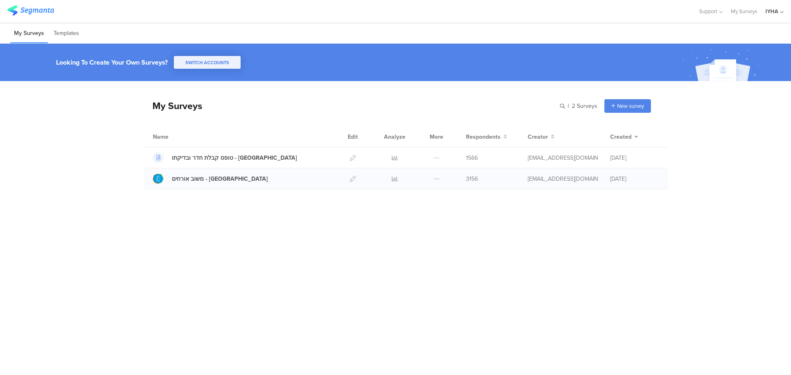
click at [382, 180] on div at bounding box center [394, 178] width 25 height 21
click at [382, 180] on icon at bounding box center [395, 179] width 6 height 6
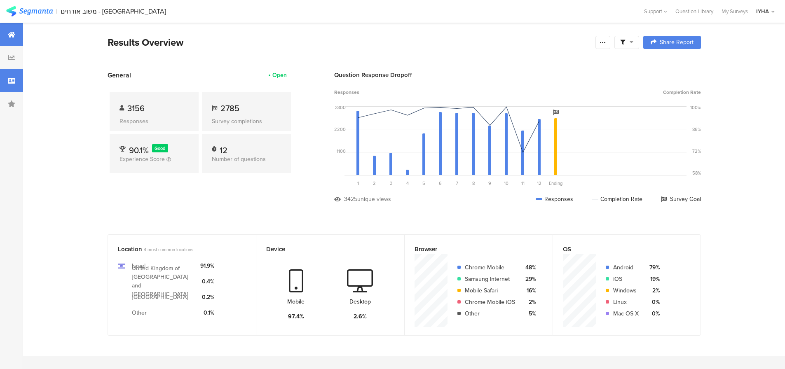
click at [17, 82] on div at bounding box center [11, 80] width 23 height 23
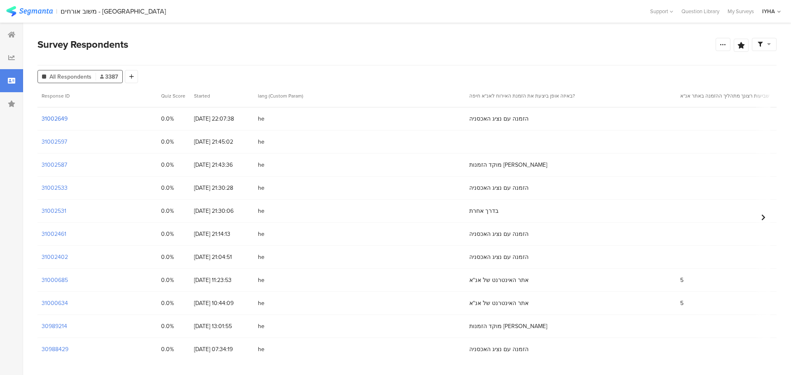
click at [61, 122] on section "31002649" at bounding box center [55, 119] width 26 height 9
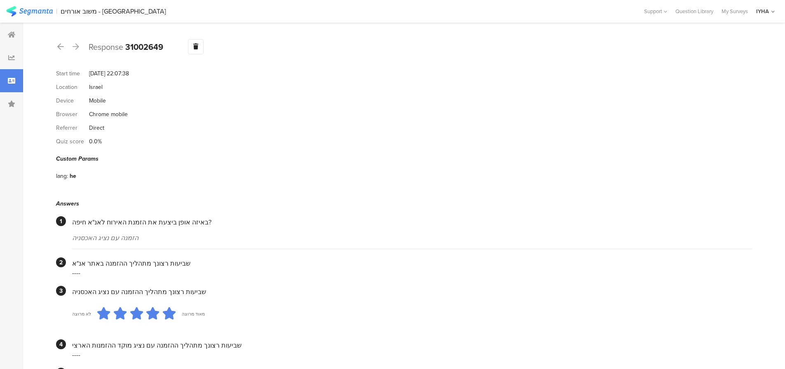
click at [65, 46] on div "Response 31002649 Warning Delete Cancel" at bounding box center [404, 46] width 696 height 15
click at [60, 49] on icon at bounding box center [60, 46] width 7 height 7
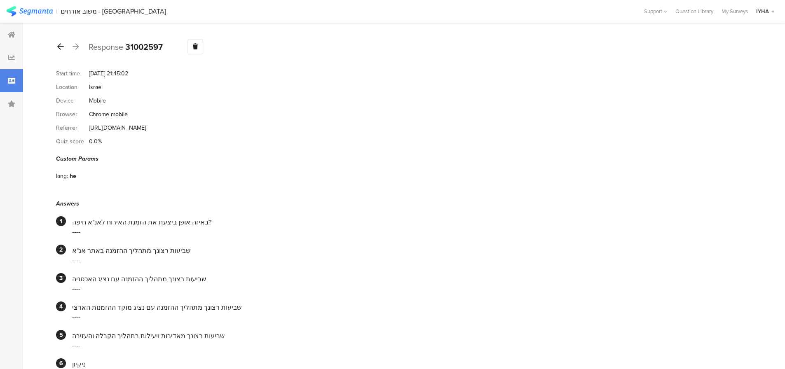
click at [64, 49] on div at bounding box center [60, 46] width 9 height 13
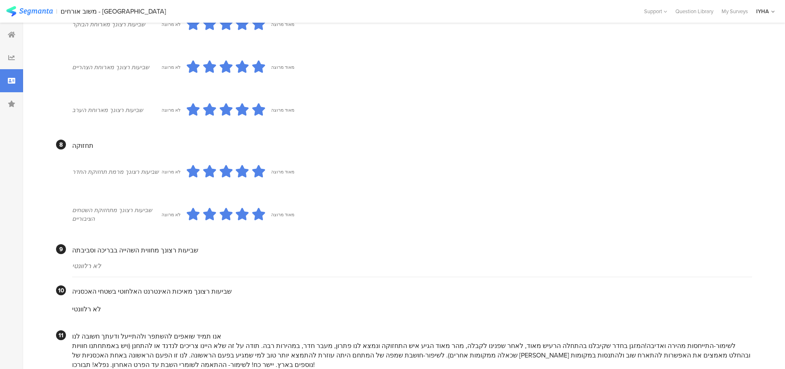
scroll to position [729, 0]
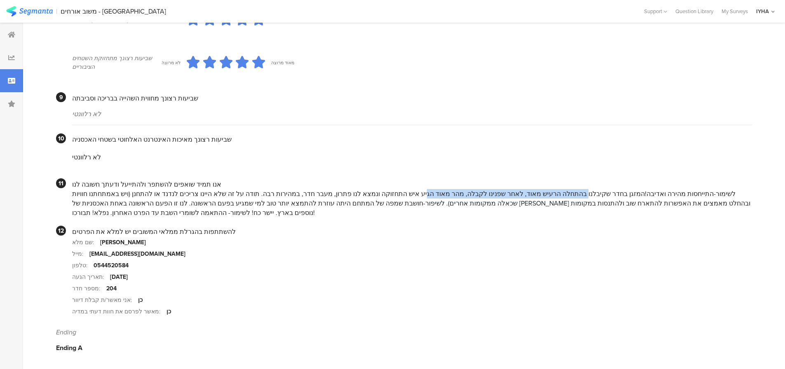
drag, startPoint x: 631, startPoint y: 195, endPoint x: 484, endPoint y: 197, distance: 146.2
click at [484, 197] on div "לשימור-התייחסות מהירה ואדיבה!המזגן בחדר שקיבלנו בהתחלה הרעיש מאוד, לאחר שפנינו …" at bounding box center [412, 203] width 680 height 28
click at [305, 193] on div "לשימור-התייחסות מהירה ואדיבה!המזגן בחדר שקיבלנו בהתחלה הרעיש מאוד, לאחר שפנינו …" at bounding box center [412, 203] width 680 height 28
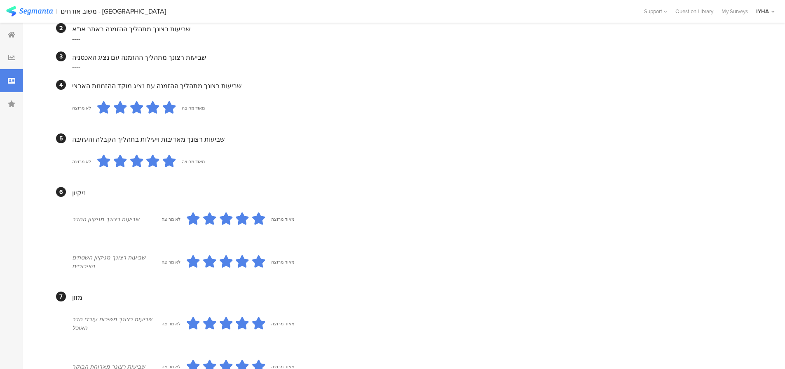
scroll to position [0, 0]
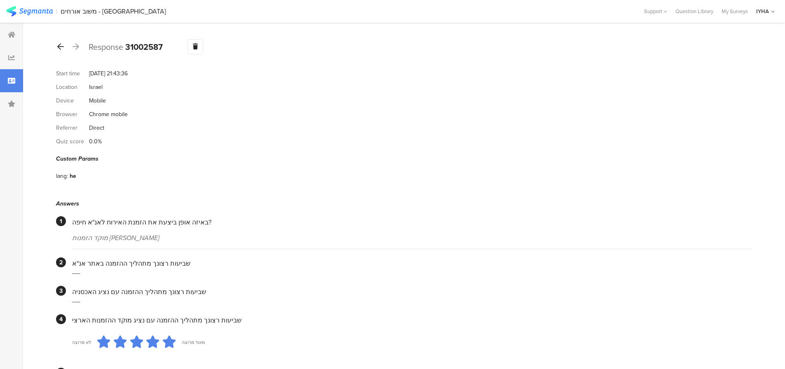
click at [60, 50] on div at bounding box center [60, 46] width 9 height 13
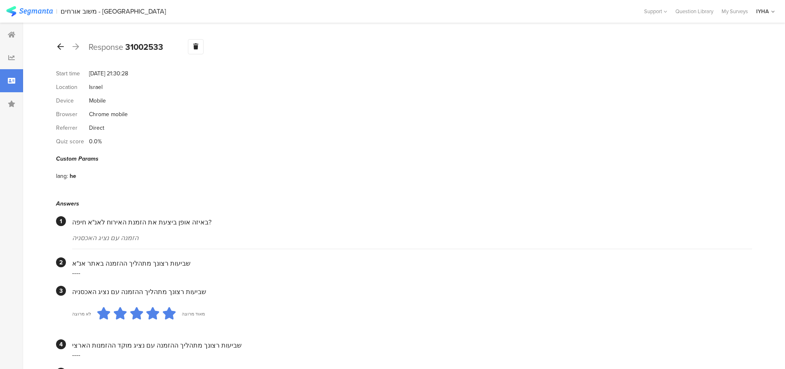
click at [58, 49] on icon at bounding box center [60, 46] width 7 height 7
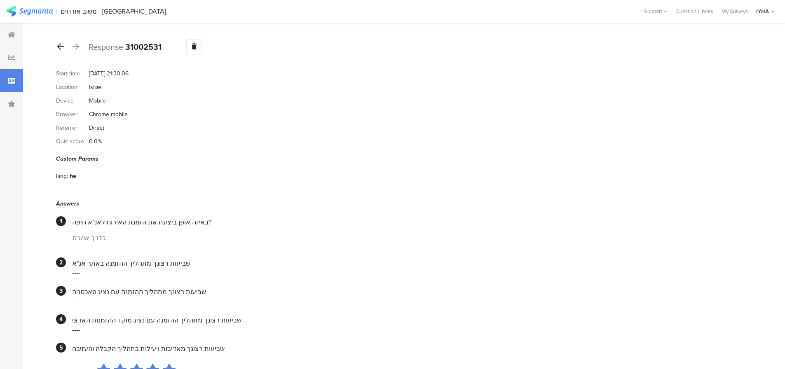
click at [64, 51] on div at bounding box center [60, 46] width 9 height 13
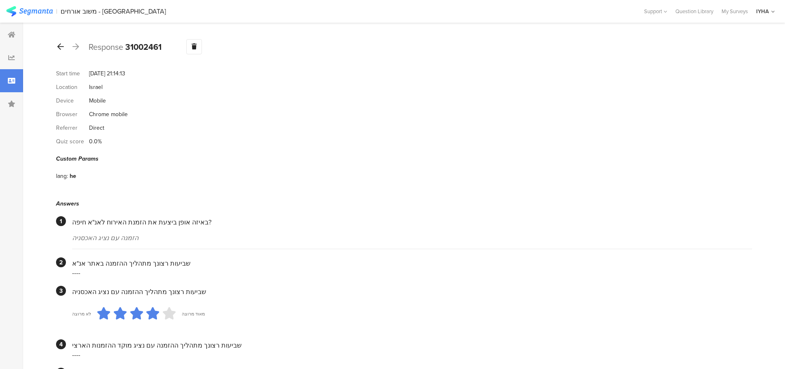
click at [62, 48] on icon at bounding box center [60, 46] width 7 height 7
click at [59, 47] on icon at bounding box center [60, 46] width 7 height 7
click at [62, 49] on icon at bounding box center [60, 46] width 7 height 7
click at [60, 47] on icon at bounding box center [60, 46] width 7 height 7
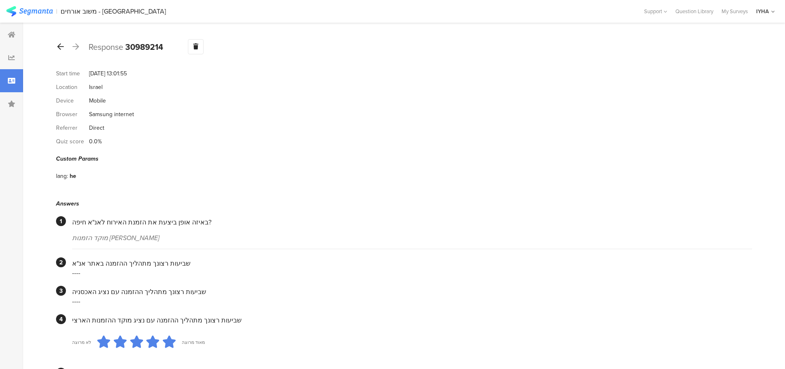
click at [62, 47] on icon at bounding box center [60, 46] width 7 height 7
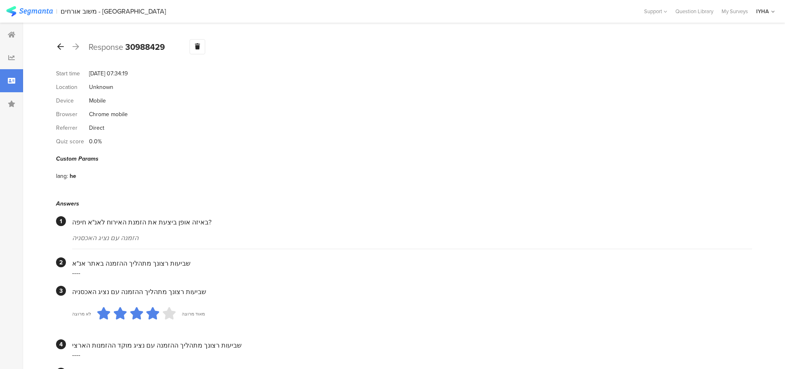
click at [61, 48] on icon at bounding box center [60, 46] width 7 height 7
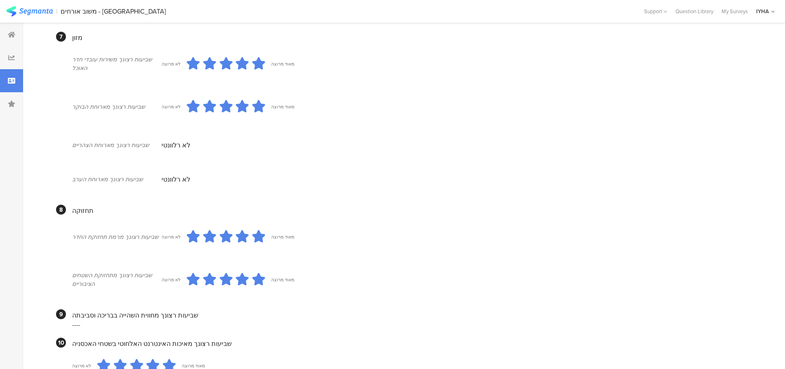
scroll to position [688, 0]
